Goal: Book appointment/travel/reservation

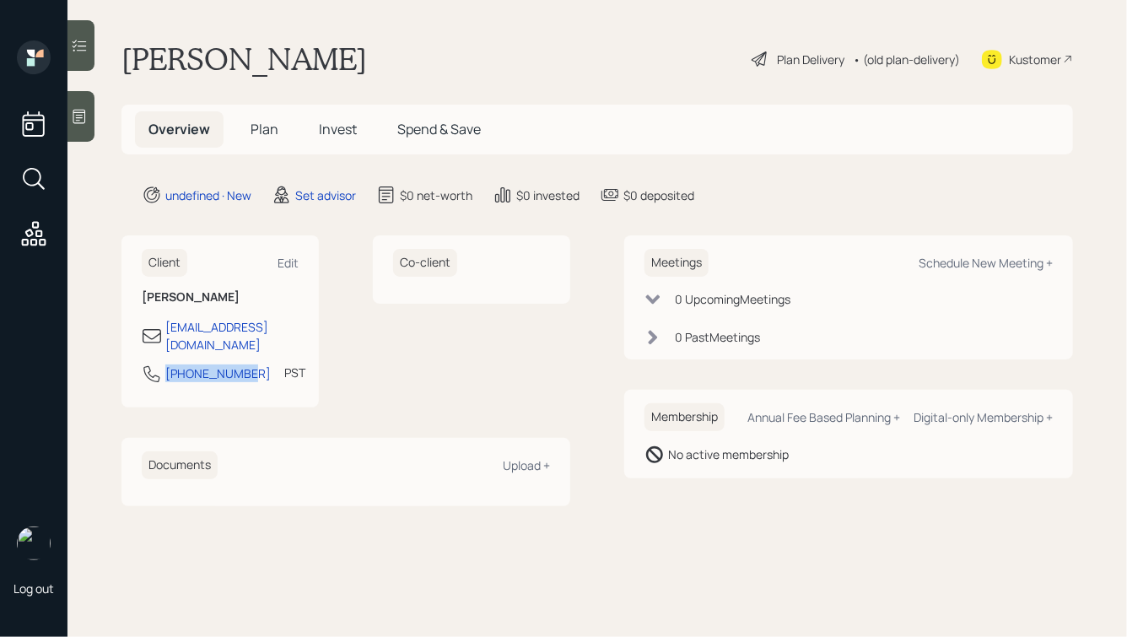
drag, startPoint x: 245, startPoint y: 359, endPoint x: 138, endPoint y: 348, distance: 108.5
click at [138, 348] on div "Client Edit [PERSON_NAME] [EMAIL_ADDRESS][DOMAIN_NAME] [PHONE_NUMBER] PST Curre…" at bounding box center [219, 321] width 197 height 172
copy div "[PHONE_NUMBER]"
click at [975, 249] on div "Meetings Schedule New Meeting +" at bounding box center [849, 263] width 408 height 28
click at [958, 262] on div "Schedule New Meeting +" at bounding box center [986, 263] width 134 height 16
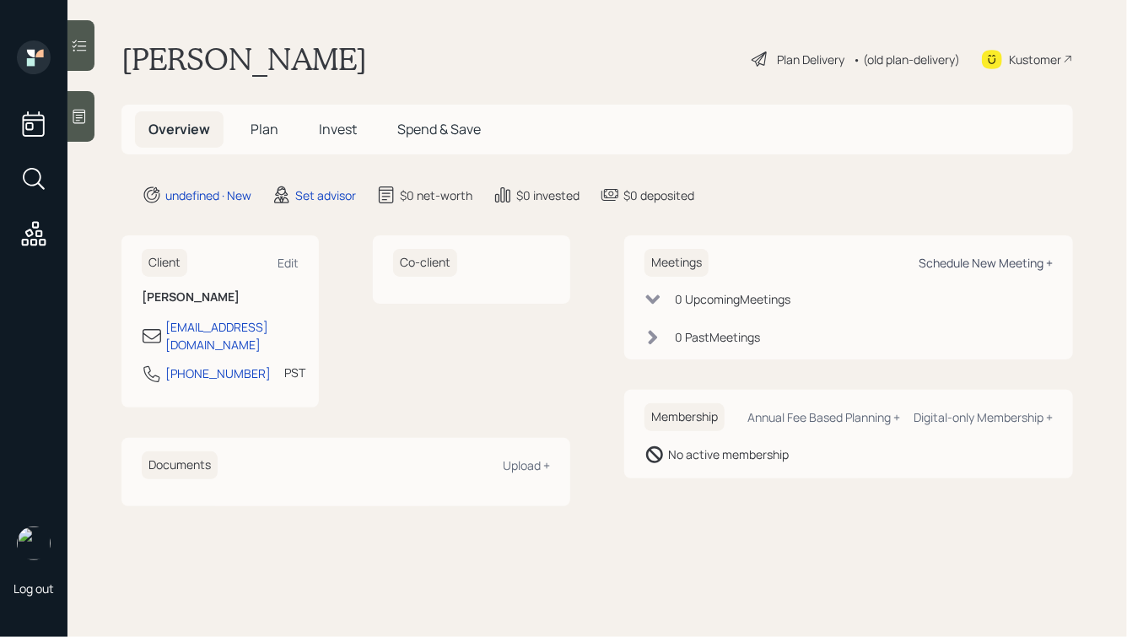
select select "round-[PERSON_NAME]"
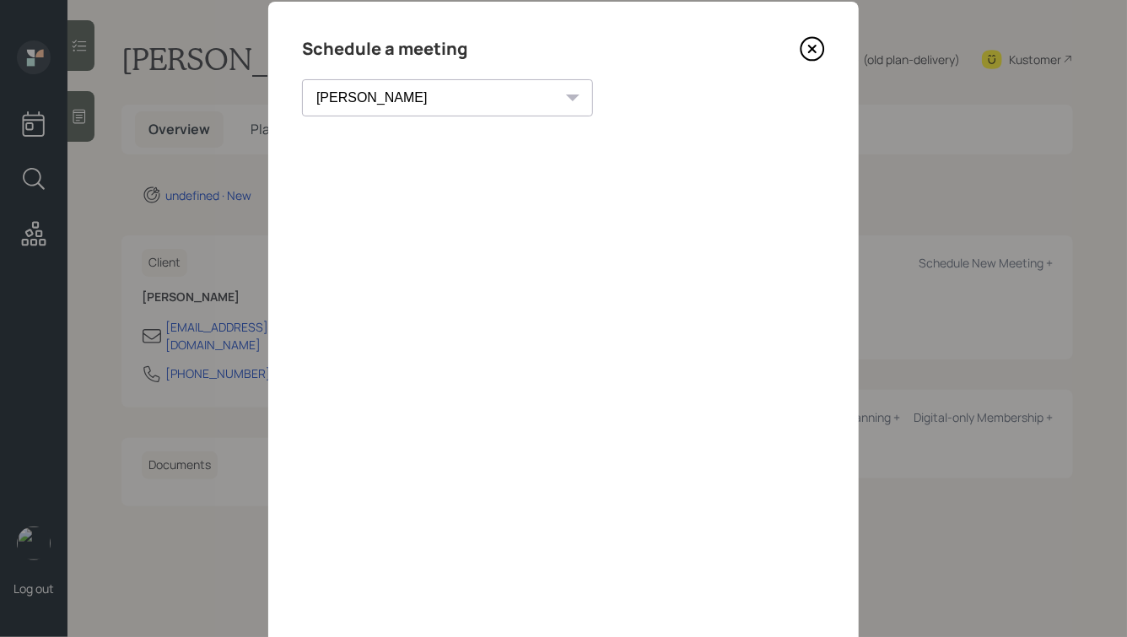
scroll to position [41, 0]
click at [808, 51] on icon at bounding box center [812, 47] width 25 height 25
